Goal: Information Seeking & Learning: Learn about a topic

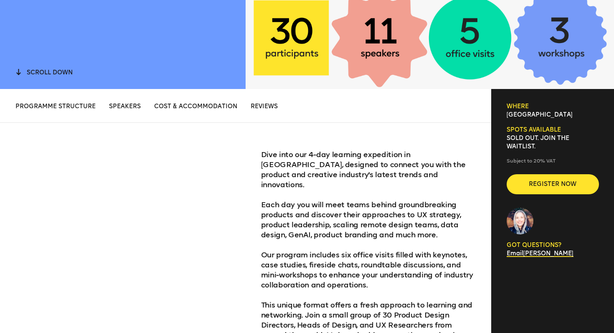
scroll to position [245, 0]
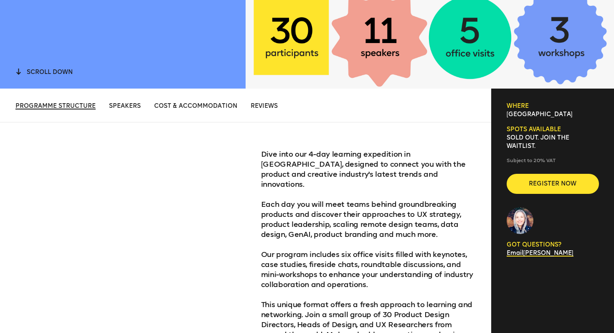
click at [86, 105] on span "Programme structure" at bounding box center [55, 105] width 80 height 7
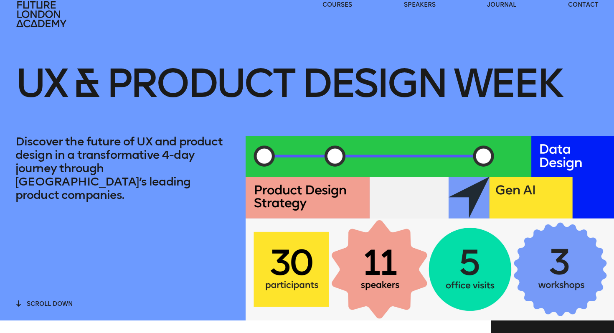
scroll to position [13, 0]
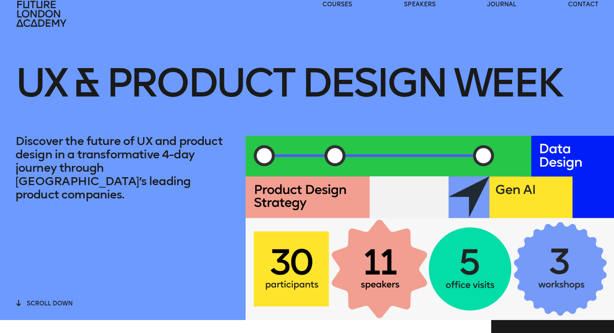
click at [319, 273] on div at bounding box center [430, 228] width 369 height 184
click at [387, 279] on div at bounding box center [430, 228] width 369 height 184
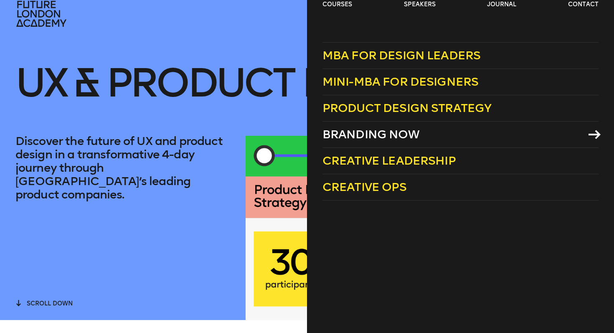
click at [594, 134] on icon at bounding box center [595, 134] width 12 height 9
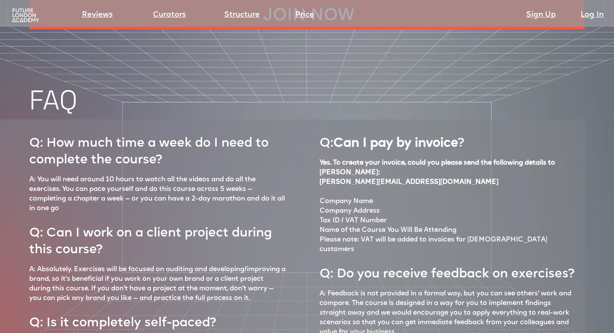
scroll to position [3330, 0]
